Goal: Navigation & Orientation: Go to known website

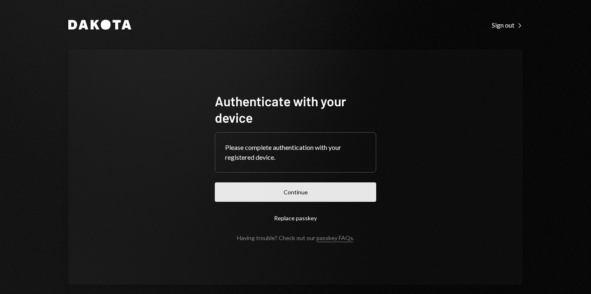
click at [241, 186] on button "Continue" at bounding box center [295, 191] width 161 height 19
click at [294, 193] on button "Continue" at bounding box center [295, 191] width 161 height 19
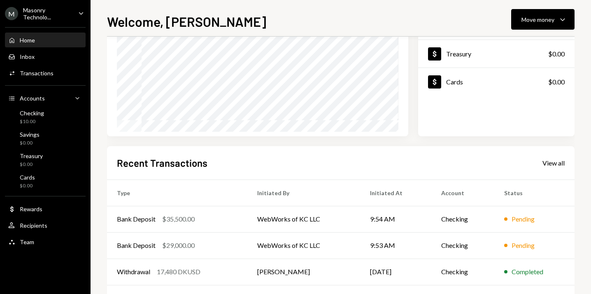
scroll to position [163, 0]
